Goal: Task Accomplishment & Management: Complete application form

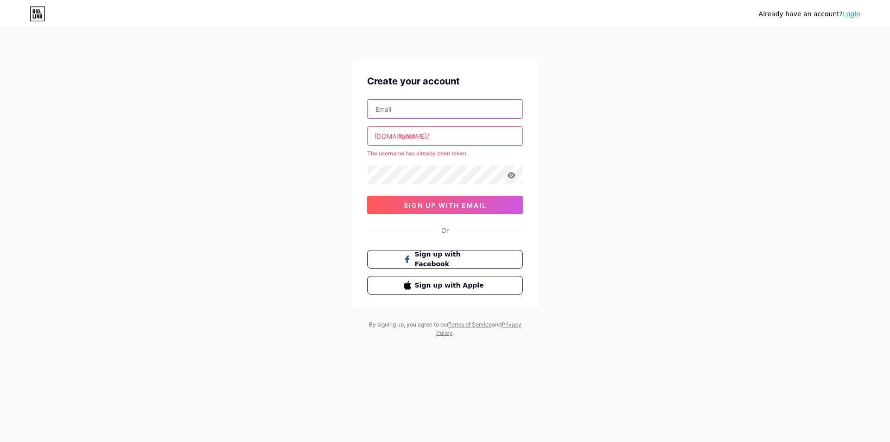
click at [401, 111] on input "text" at bounding box center [445, 109] width 155 height 19
click at [394, 112] on input "text" at bounding box center [445, 109] width 155 height 19
type input "rafihussein123@gmail.com"
click at [363, 192] on div "Create your account rafihussein123@gmail.com bio.link/ fahim The username has a…" at bounding box center [444, 184] width 185 height 250
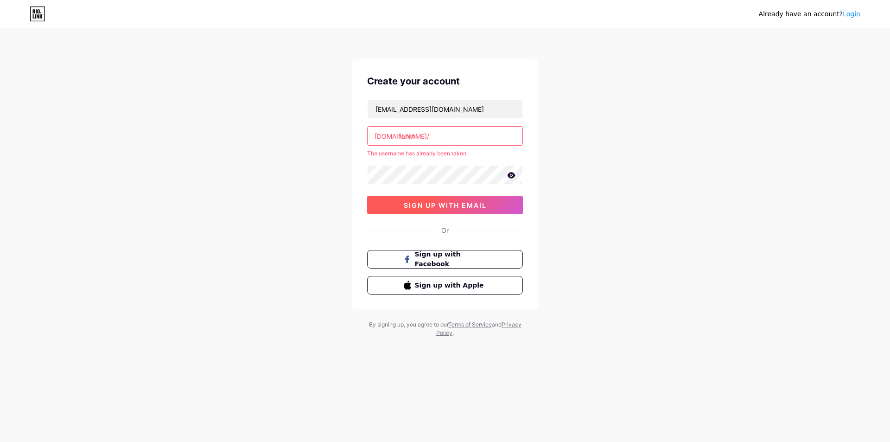
click at [416, 208] on span "sign up with email" at bounding box center [445, 205] width 83 height 8
click at [421, 135] on input "fahim" at bounding box center [445, 136] width 155 height 19
click at [441, 257] on span "Sign up with Facebook" at bounding box center [451, 259] width 73 height 20
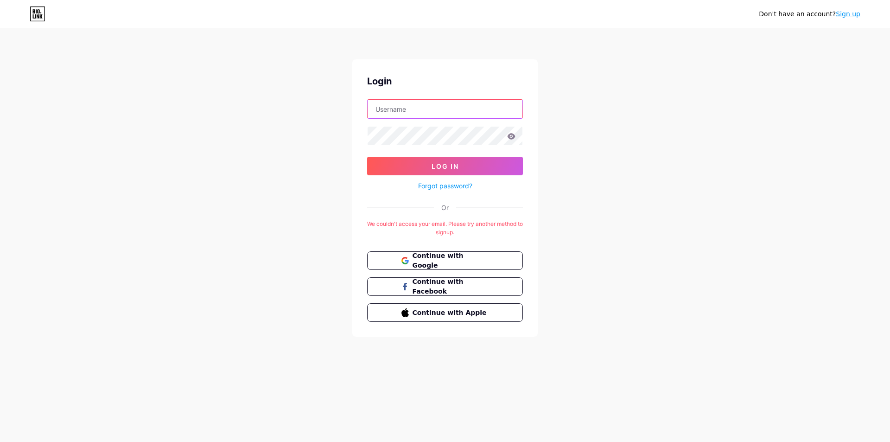
click at [387, 108] on input "text" at bounding box center [445, 109] width 155 height 19
click at [391, 106] on input "text" at bounding box center [445, 109] width 155 height 19
type input "fahim"
click at [372, 145] on div at bounding box center [445, 135] width 156 height 19
click at [510, 136] on icon at bounding box center [512, 136] width 8 height 6
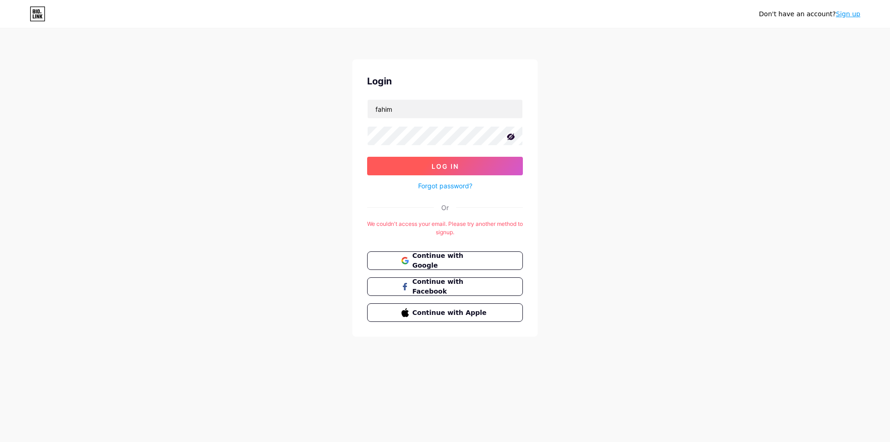
click at [434, 161] on button "Log In" at bounding box center [445, 166] width 156 height 19
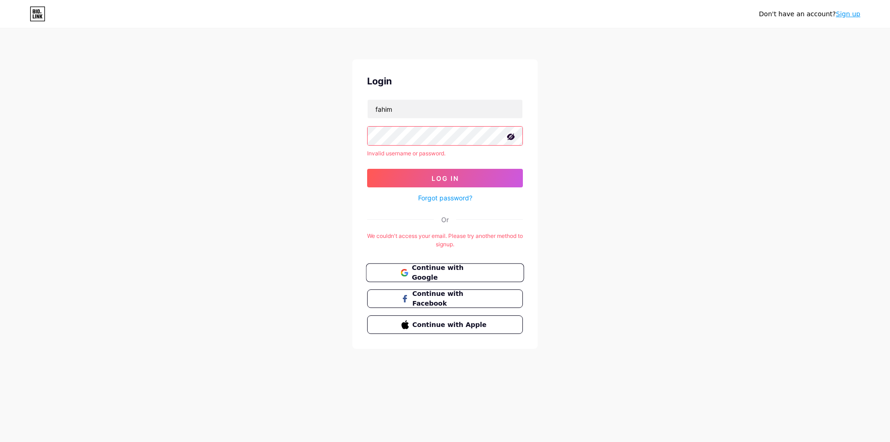
click at [431, 269] on span "Continue with Google" at bounding box center [450, 273] width 77 height 20
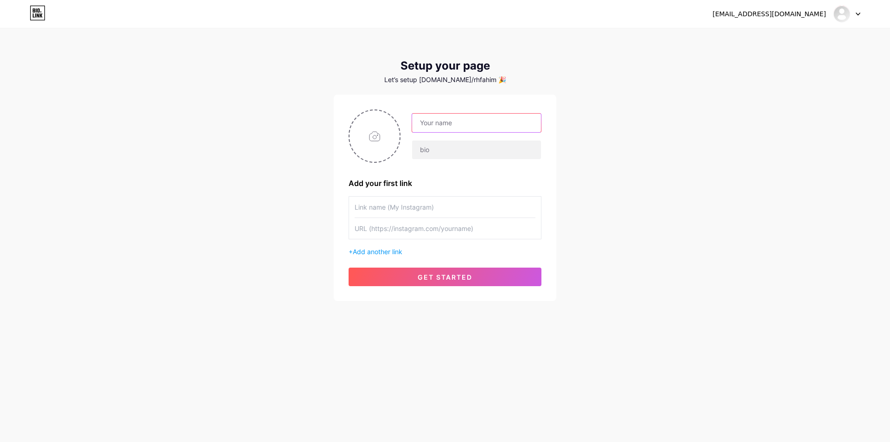
click at [434, 125] on input "text" at bounding box center [476, 123] width 129 height 19
type input "[PERSON_NAME]"
click at [421, 150] on input "text" at bounding box center [476, 149] width 129 height 19
type input "Graphic Designer"
click at [427, 209] on input "text" at bounding box center [445, 207] width 181 height 21
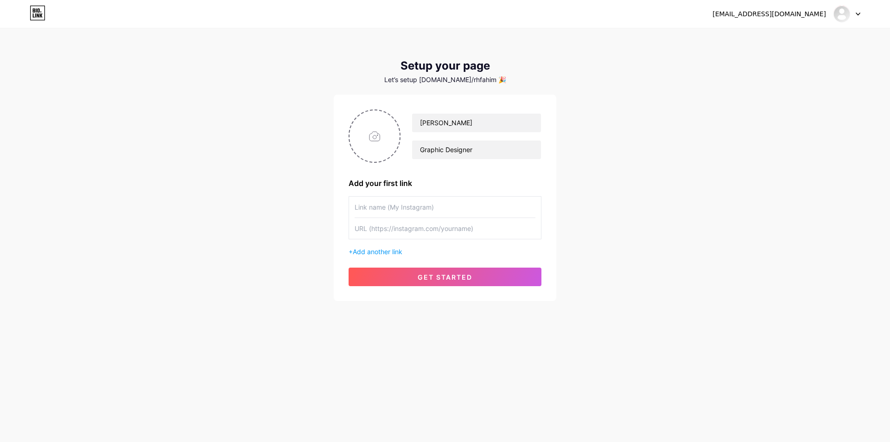
paste input "[URL][DOMAIN_NAME][DOMAIN_NAME][PERSON_NAME][PERSON_NAME]"
type input "[URL][DOMAIN_NAME][DOMAIN_NAME][PERSON_NAME][PERSON_NAME]"
click at [383, 231] on input "text" at bounding box center [445, 228] width 181 height 21
click at [369, 252] on span "Add another link" at bounding box center [378, 252] width 50 height 8
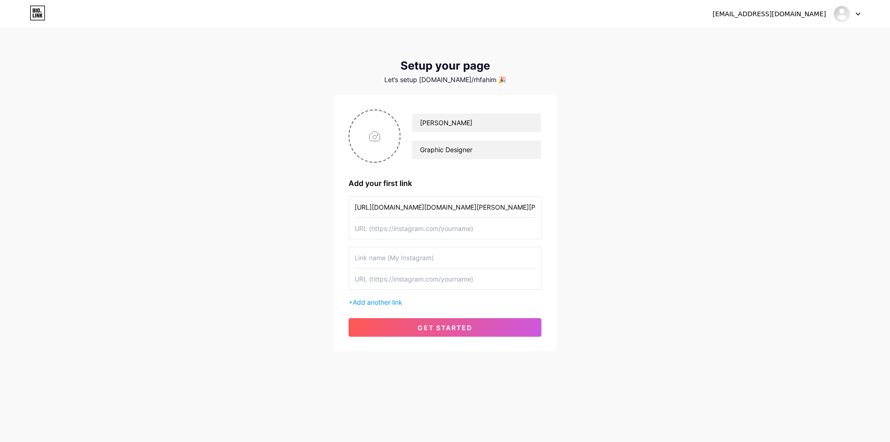
drag, startPoint x: 494, startPoint y: 212, endPoint x: 354, endPoint y: 219, distance: 140.7
click at [354, 219] on div "[URL][DOMAIN_NAME][DOMAIN_NAME][PERSON_NAME][PERSON_NAME]" at bounding box center [445, 217] width 193 height 43
type input "Facebook"
click at [374, 230] on input "text" at bounding box center [445, 228] width 181 height 21
paste input "[URL][DOMAIN_NAME][DOMAIN_NAME][PERSON_NAME][PERSON_NAME]"
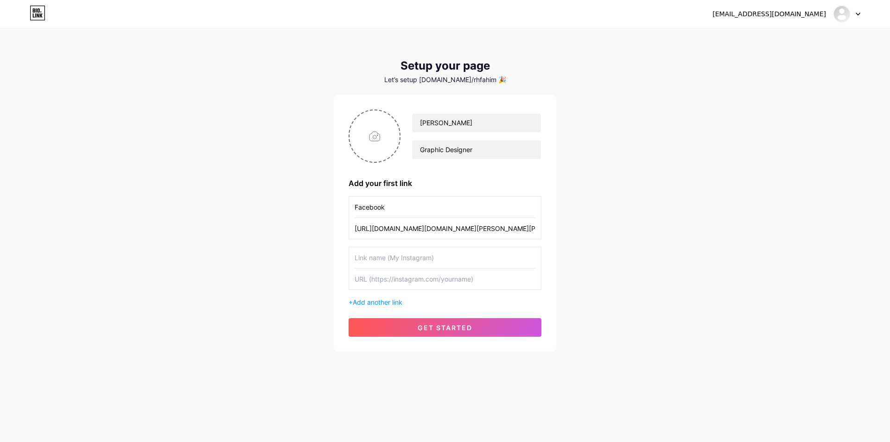
type input "[URL][DOMAIN_NAME][DOMAIN_NAME][PERSON_NAME][PERSON_NAME]"
click at [385, 257] on input "text" at bounding box center [445, 257] width 181 height 21
type input "w"
type input "WhatsApp"
click at [373, 281] on input "text" at bounding box center [445, 278] width 181 height 21
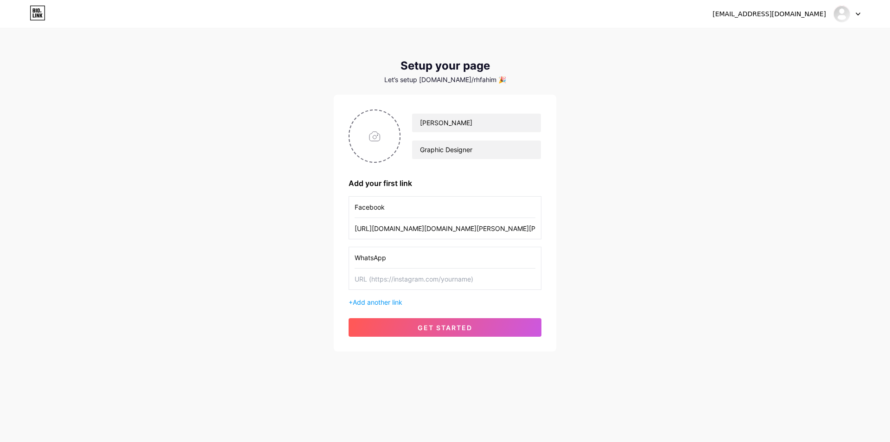
drag, startPoint x: 377, startPoint y: 233, endPoint x: 352, endPoint y: 234, distance: 24.1
click at [352, 234] on div "Facebook [URL][DOMAIN_NAME][DOMAIN_NAME][PERSON_NAME][PERSON_NAME]" at bounding box center [445, 217] width 193 height 43
click at [368, 275] on input "text" at bounding box center [445, 278] width 181 height 21
paste input "https://"
type input "[URL][DOMAIN_NAME]"
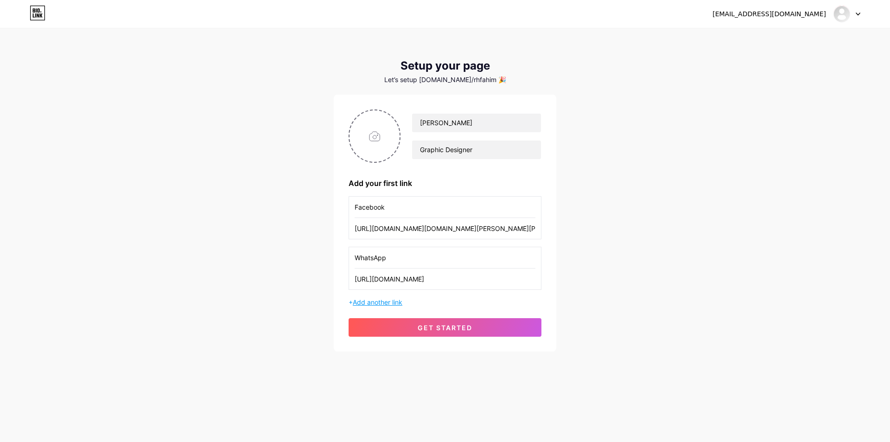
click at [387, 302] on span "Add another link" at bounding box center [378, 302] width 50 height 8
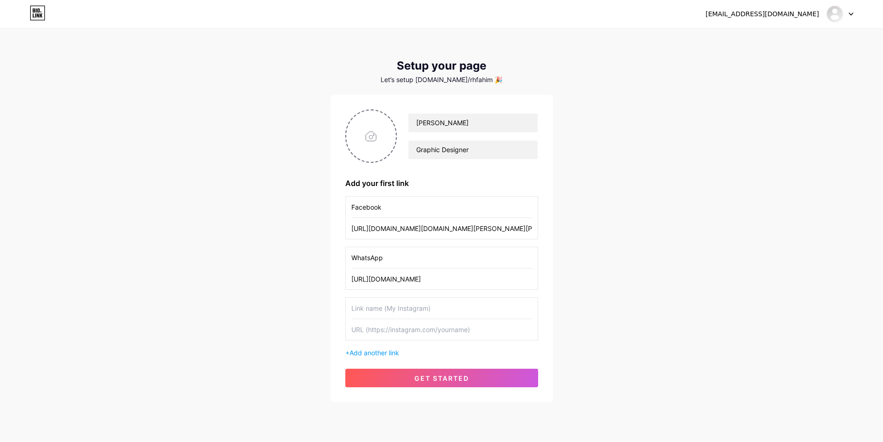
click at [377, 309] on input "text" at bounding box center [441, 308] width 181 height 21
click at [360, 329] on input "text" at bounding box center [441, 329] width 181 height 21
paste input "[URL][DOMAIN_NAME]"
drag, startPoint x: 420, startPoint y: 334, endPoint x: 390, endPoint y: 334, distance: 29.2
click at [390, 334] on input "[URL][DOMAIN_NAME]" at bounding box center [441, 329] width 181 height 21
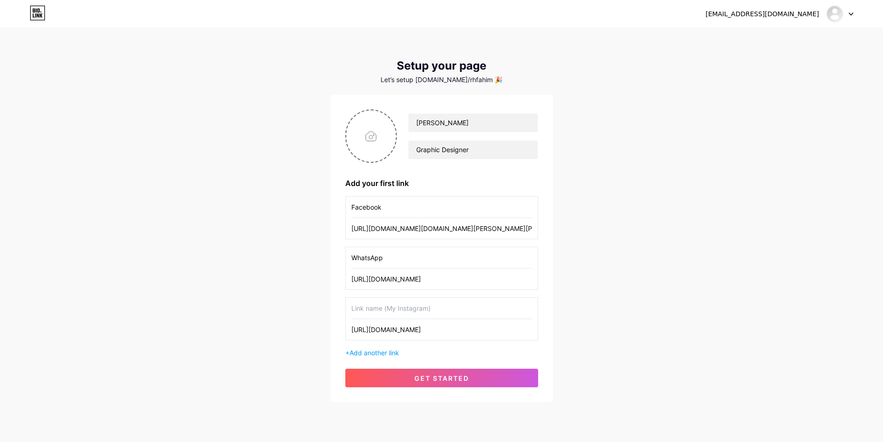
type input "[URL][DOMAIN_NAME]"
click at [371, 308] on input "text" at bounding box center [441, 308] width 181 height 21
paste input "instagram"
drag, startPoint x: 353, startPoint y: 311, endPoint x: 349, endPoint y: 311, distance: 4.7
click at [349, 311] on div "instagram [URL][DOMAIN_NAME]" at bounding box center [441, 318] width 193 height 43
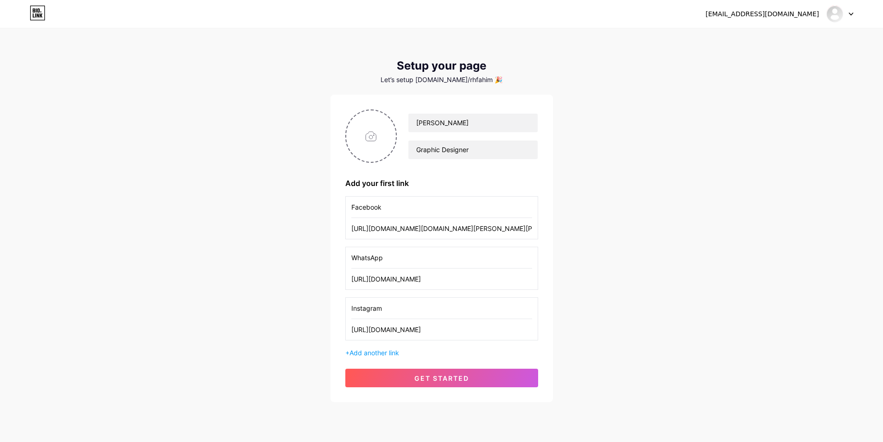
type input "Instagram"
click at [374, 350] on span "Add another link" at bounding box center [375, 353] width 50 height 8
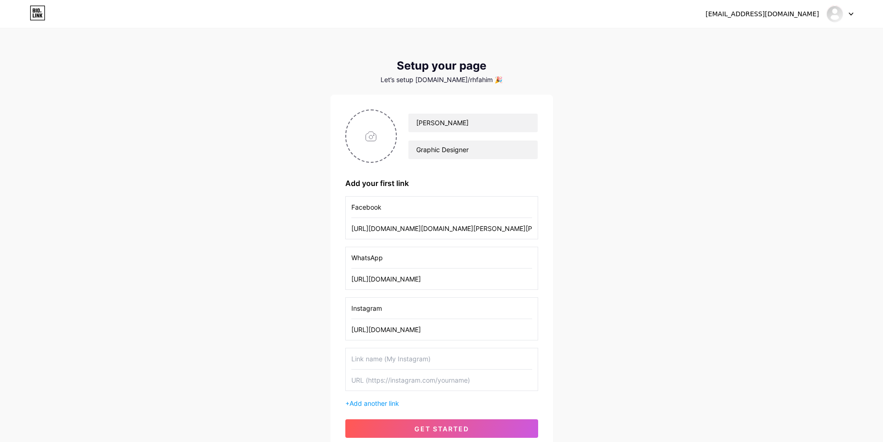
click at [364, 359] on input "text" at bounding box center [441, 358] width 181 height 21
click at [369, 385] on input "text" at bounding box center [441, 380] width 181 height 21
paste input "[URL][DOMAIN_NAME]"
type input "[URL][DOMAIN_NAME]"
click at [362, 360] on input "text" at bounding box center [441, 358] width 181 height 21
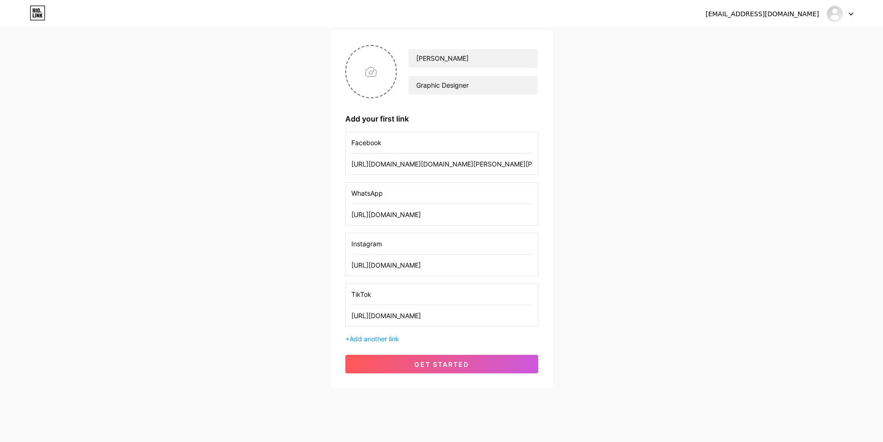
scroll to position [77, 0]
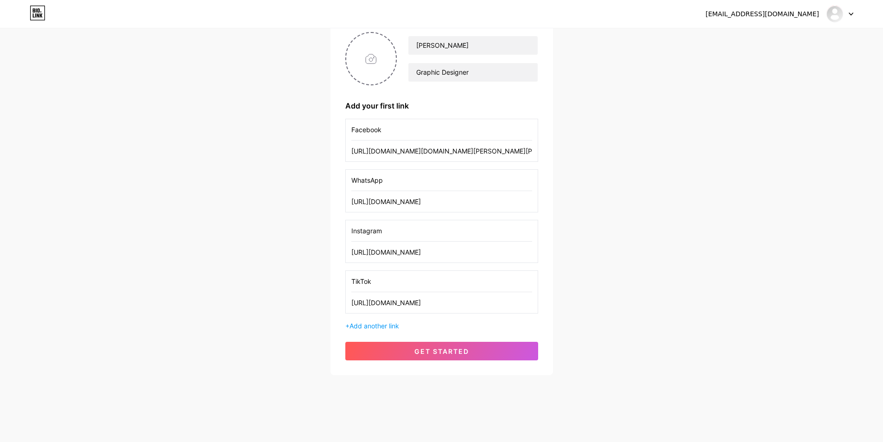
type input "TikTok"
click at [365, 327] on span "Add another link" at bounding box center [375, 326] width 50 height 8
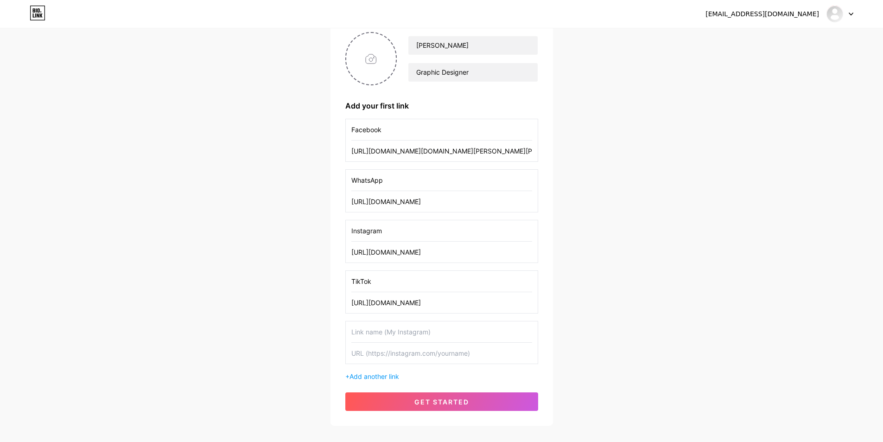
click at [358, 352] on input "text" at bounding box center [441, 353] width 181 height 21
paste input "[URL][DOMAIN_NAME]"
drag, startPoint x: 387, startPoint y: 356, endPoint x: 364, endPoint y: 358, distance: 22.8
click at [364, 358] on input "[URL][DOMAIN_NAME]" at bounding box center [441, 353] width 181 height 21
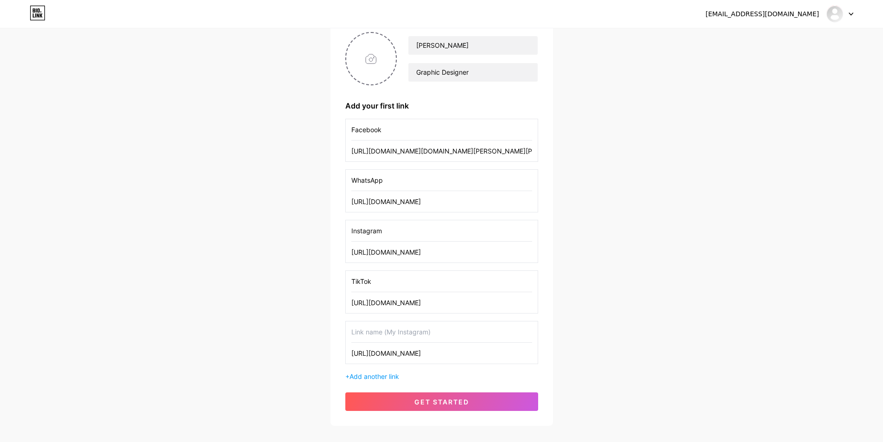
type input "[URL][DOMAIN_NAME]"
click at [356, 332] on input "text" at bounding box center [441, 331] width 181 height 21
paste input "youtube"
click at [354, 336] on input "youtube" at bounding box center [441, 331] width 181 height 21
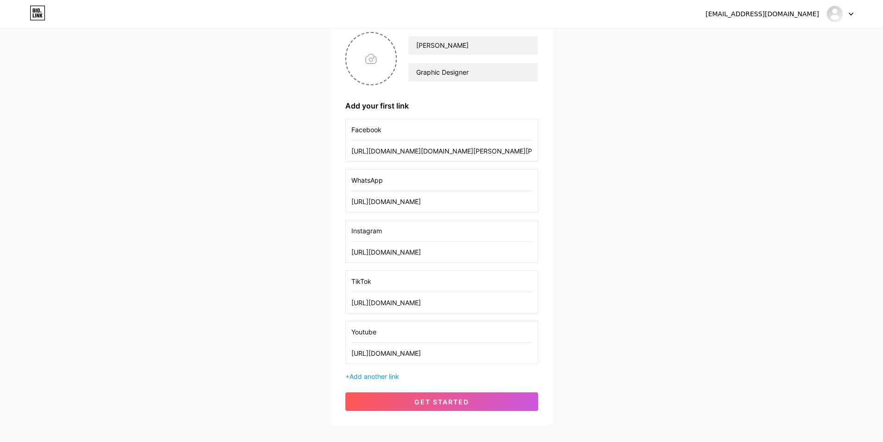
type input "Youtube"
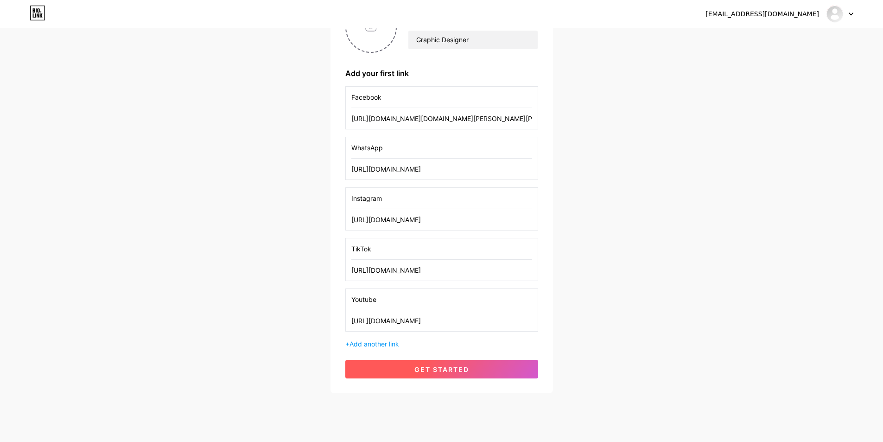
scroll to position [128, 0]
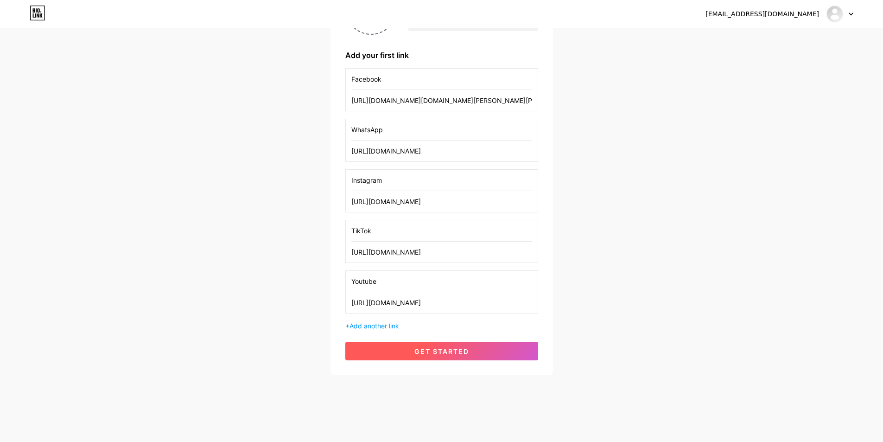
click at [420, 354] on span "get started" at bounding box center [442, 351] width 55 height 8
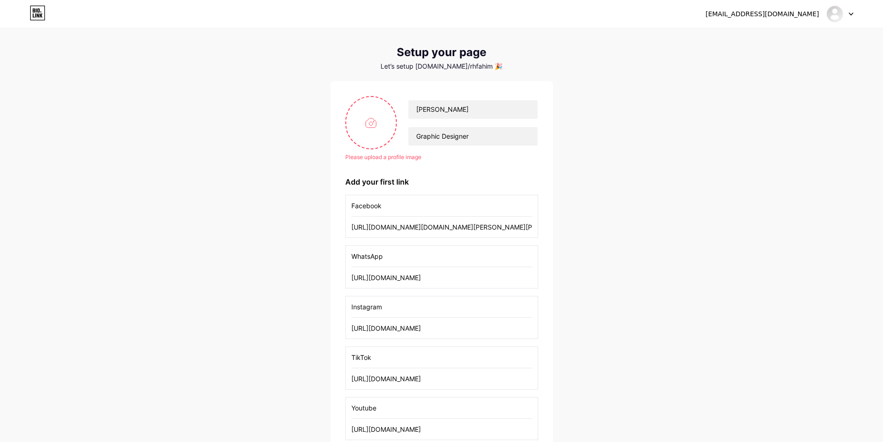
scroll to position [0, 0]
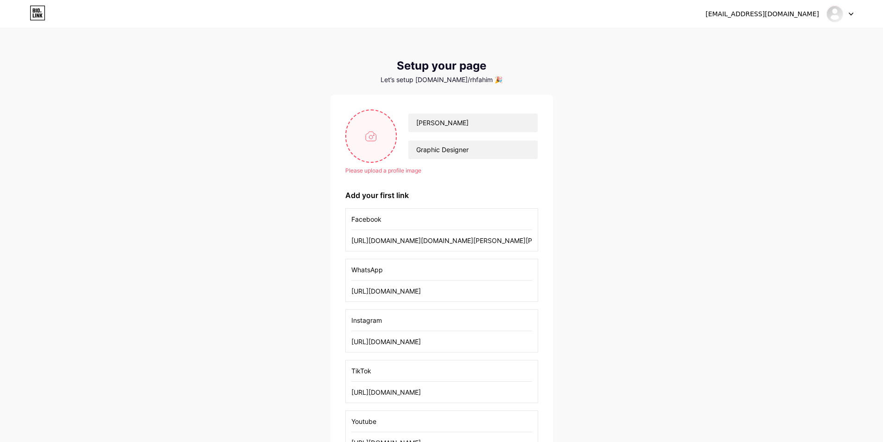
click at [369, 145] on input "file" at bounding box center [371, 135] width 50 height 51
type input "C:\fakepath\20250612_184316.jpg"
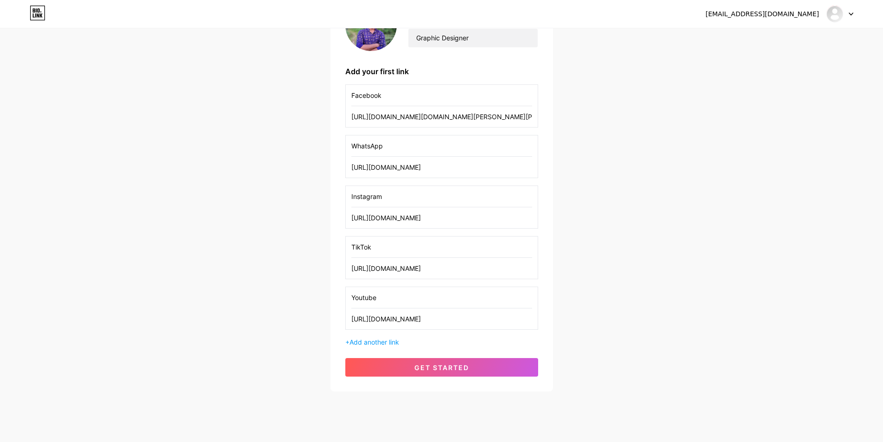
scroll to position [128, 0]
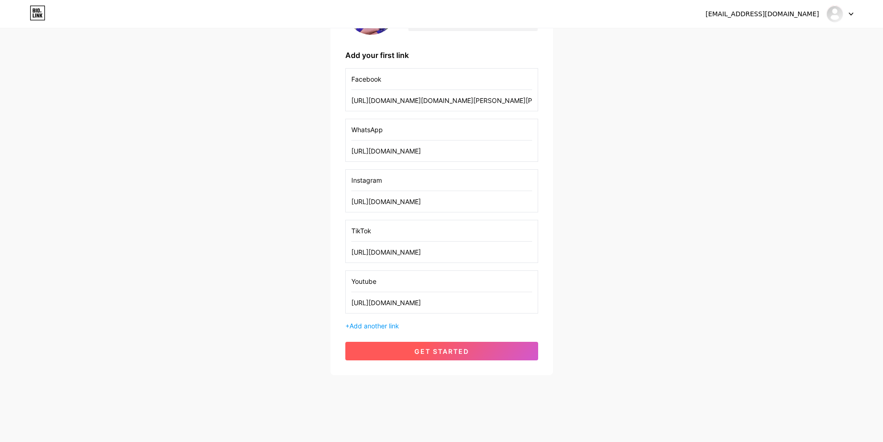
click at [436, 352] on span "get started" at bounding box center [442, 351] width 55 height 8
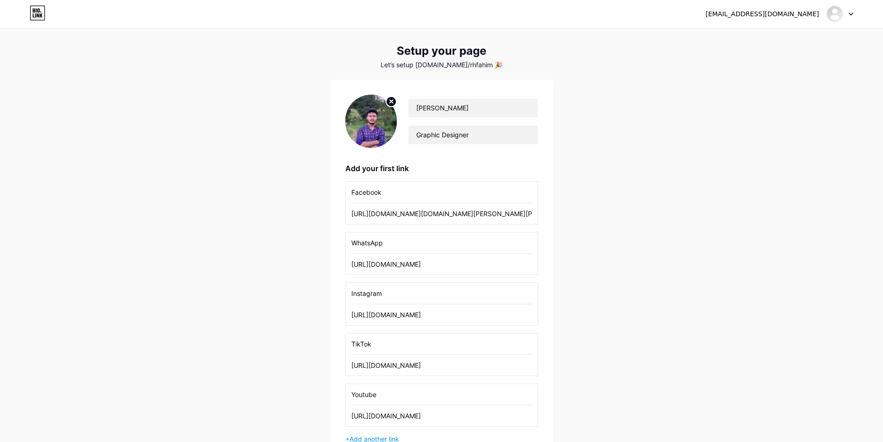
scroll to position [0, 0]
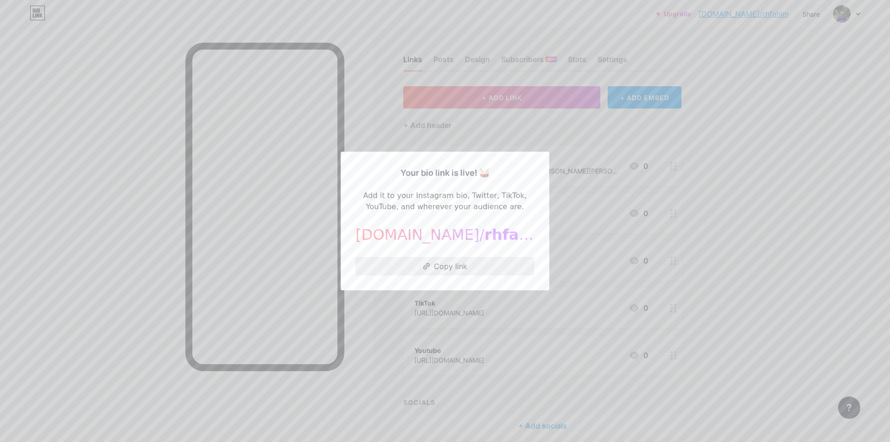
click at [405, 270] on button "Copy link" at bounding box center [445, 266] width 179 height 19
click at [553, 225] on div at bounding box center [445, 221] width 890 height 442
